Goal: Book appointment/travel/reservation

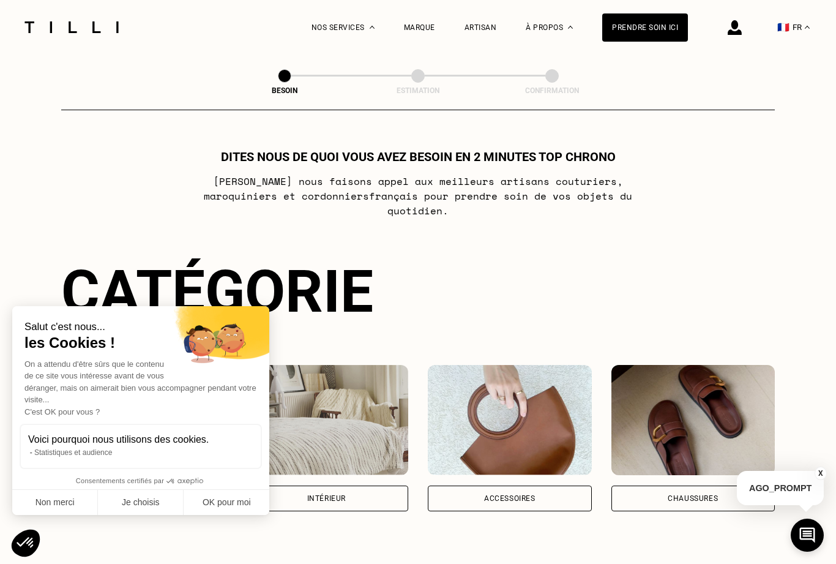
scroll to position [400, 0]
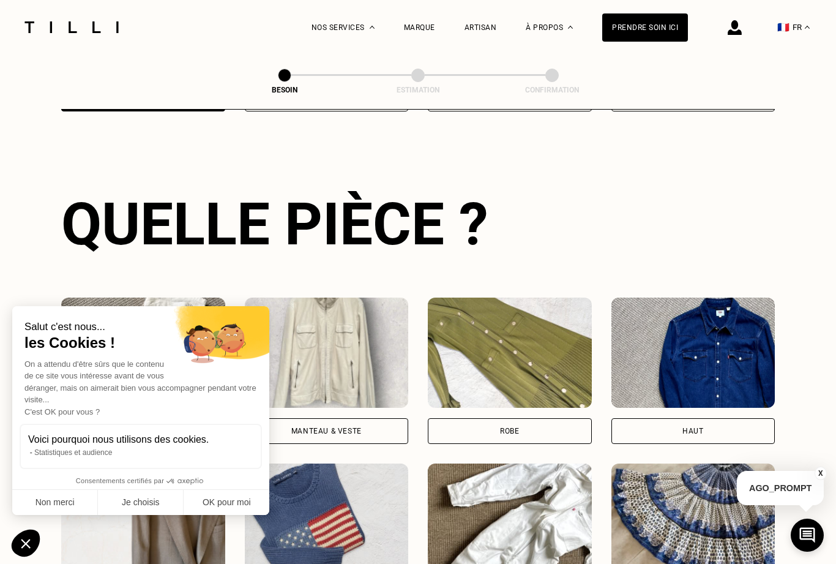
click at [231, 494] on button "OK pour moi" at bounding box center [227, 503] width 86 height 26
checkbox input "true"
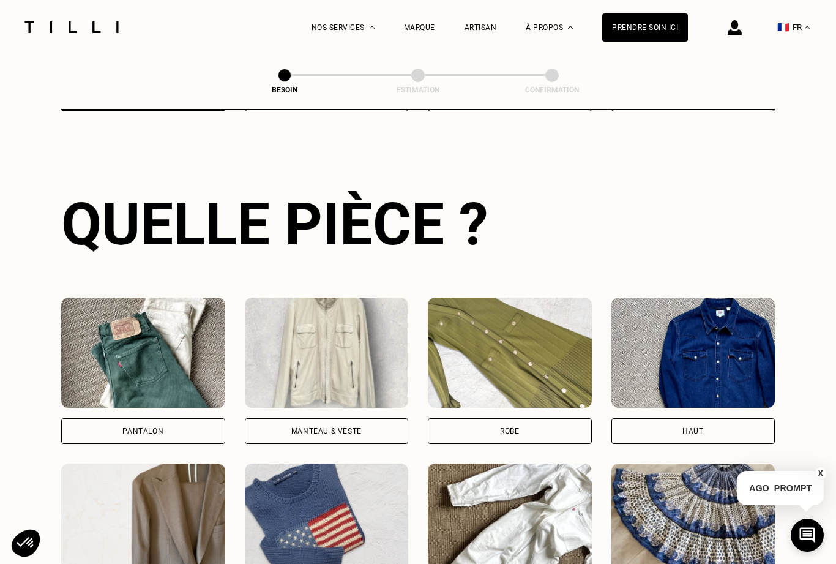
click at [550, 363] on img at bounding box center [510, 352] width 164 height 110
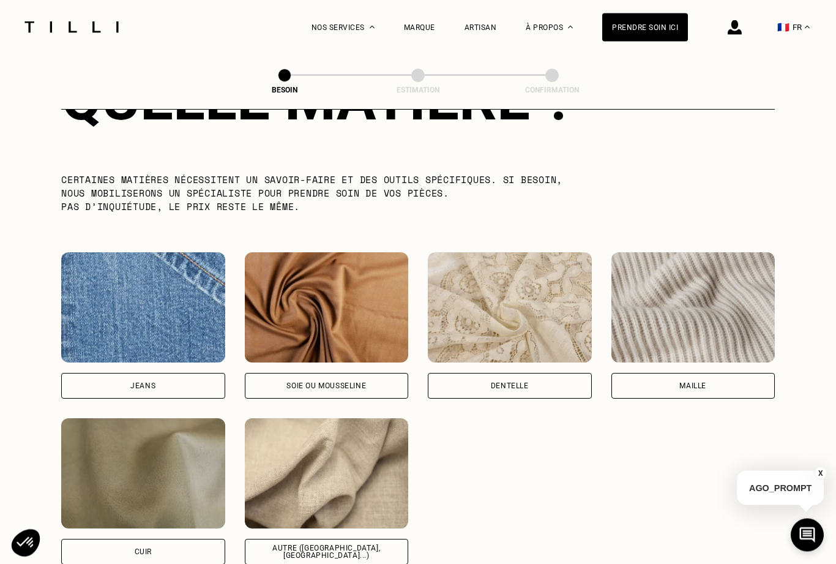
scroll to position [1189, 0]
click at [371, 544] on div "Autre ([GEOGRAPHIC_DATA], [GEOGRAPHIC_DATA]...)" at bounding box center [326, 551] width 143 height 15
select select "FR"
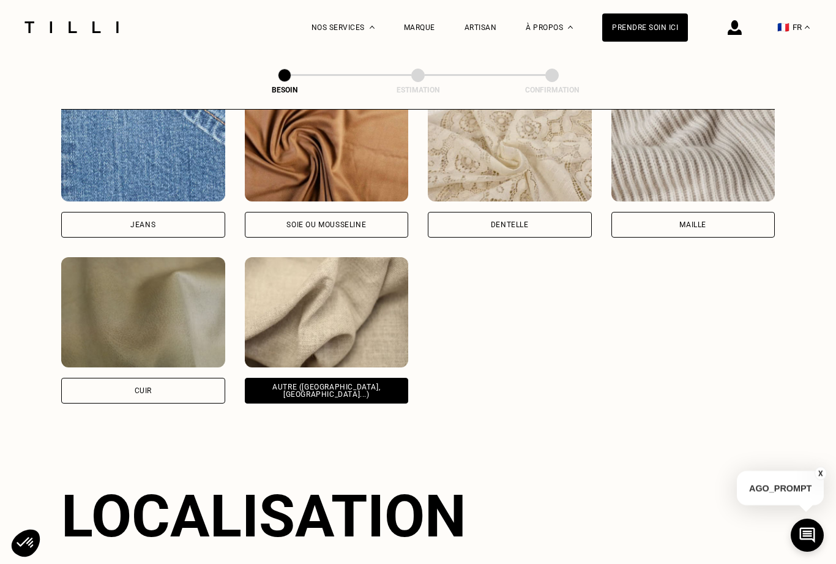
scroll to position [1646, 0]
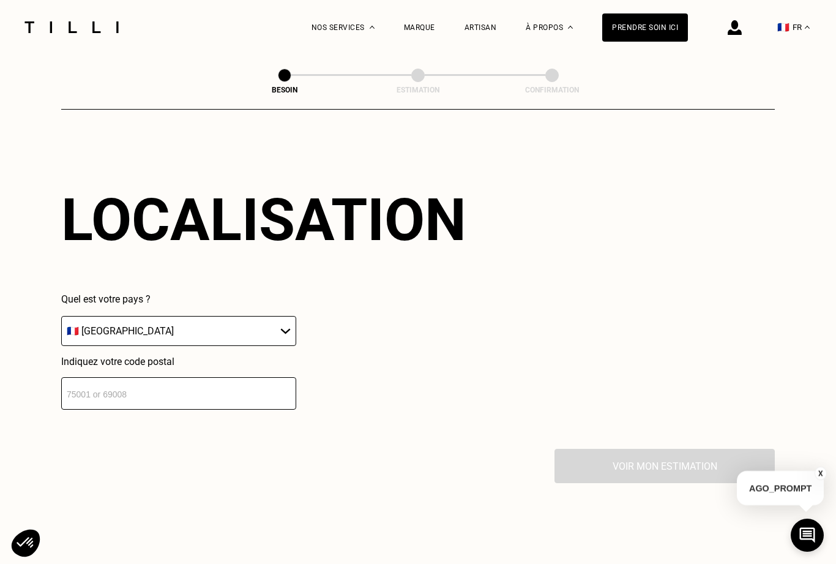
click at [227, 397] on input "number" at bounding box center [178, 393] width 235 height 32
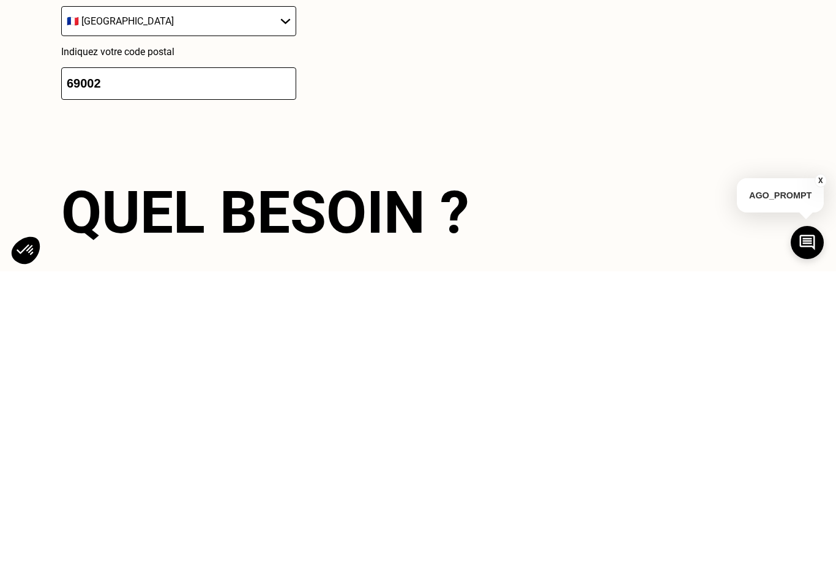
scroll to position [1955, 0]
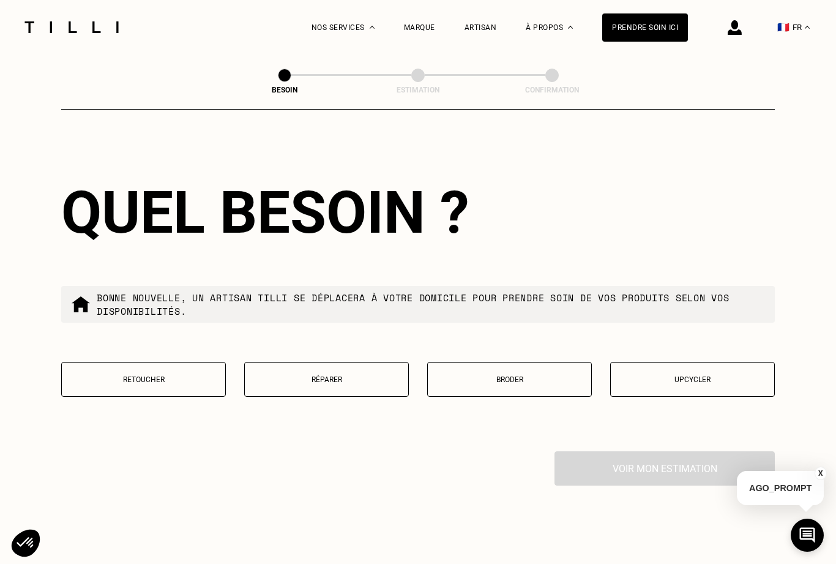
type input "69002"
click at [192, 387] on button "Retoucher" at bounding box center [143, 379] width 165 height 35
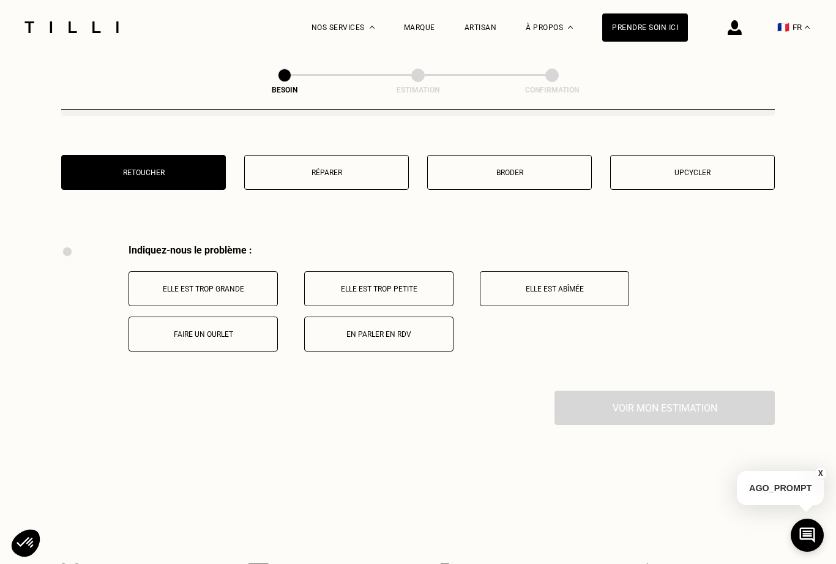
scroll to position [2270, 0]
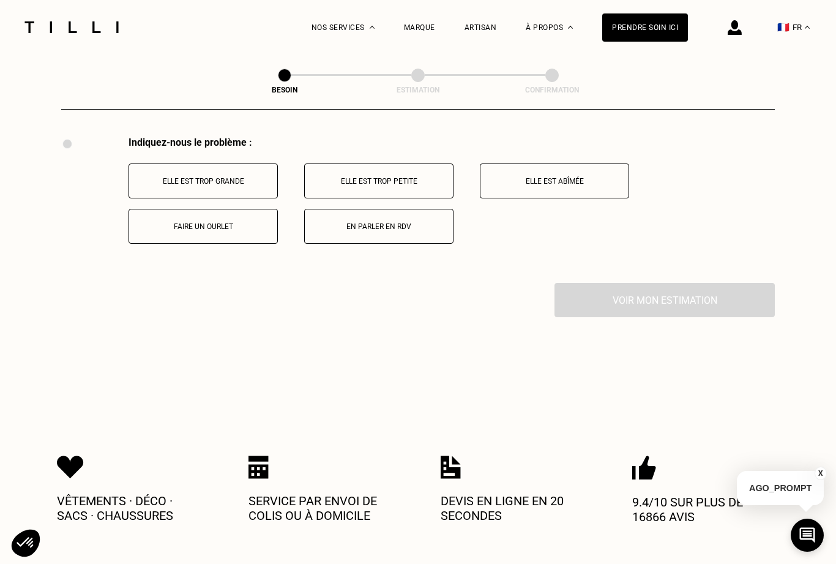
click at [222, 224] on p "Faire un ourlet" at bounding box center [203, 226] width 136 height 9
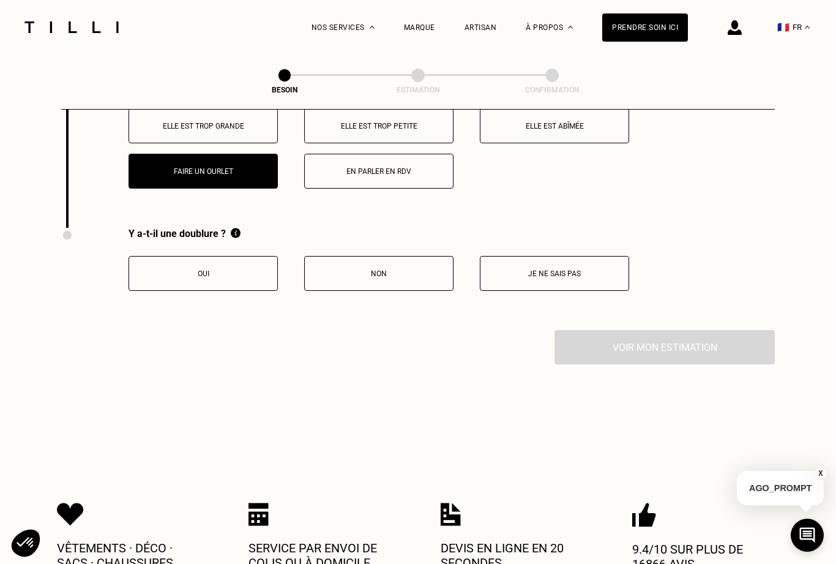
scroll to position [2416, 0]
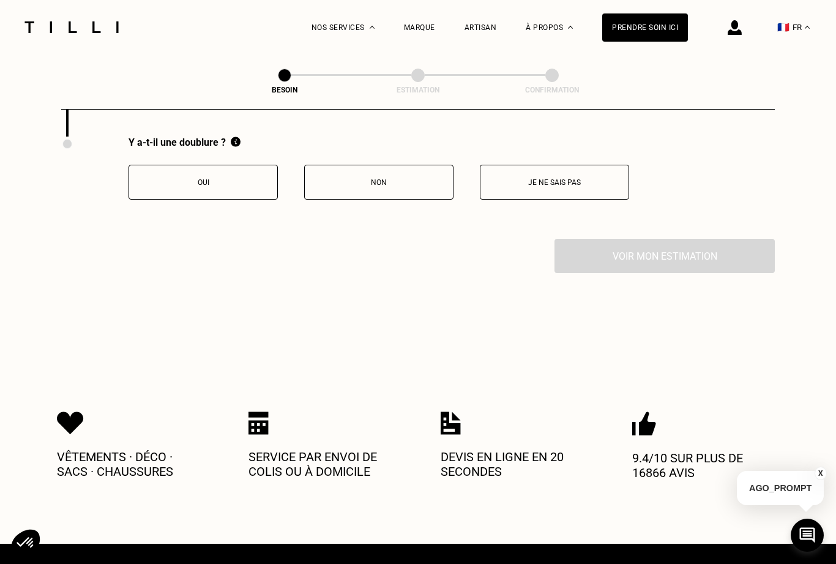
click at [235, 183] on p "Oui" at bounding box center [203, 182] width 136 height 9
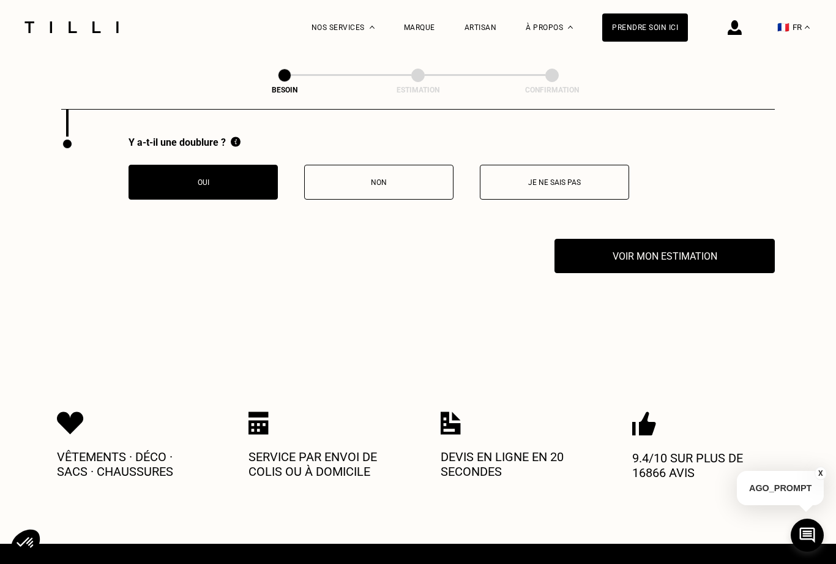
click at [656, 258] on button "Voir mon estimation" at bounding box center [664, 256] width 220 height 34
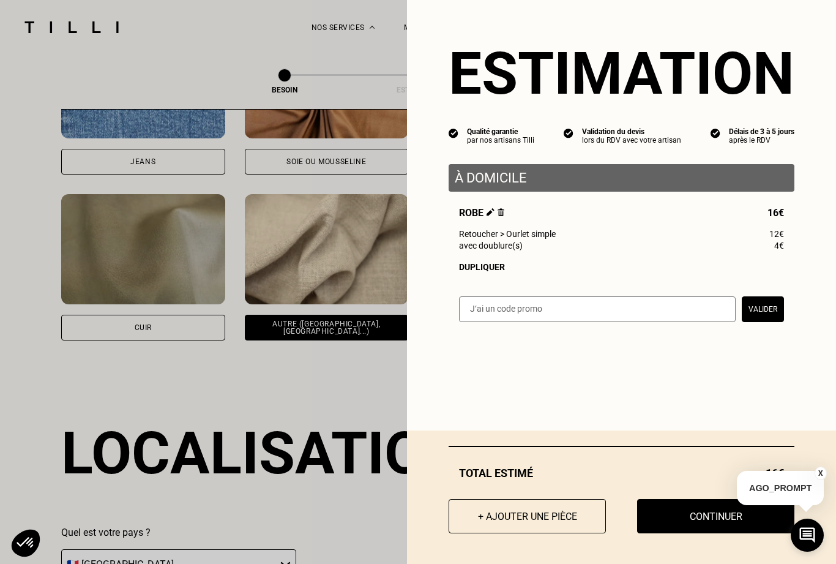
scroll to position [1327, 0]
